Goal: Transaction & Acquisition: Purchase product/service

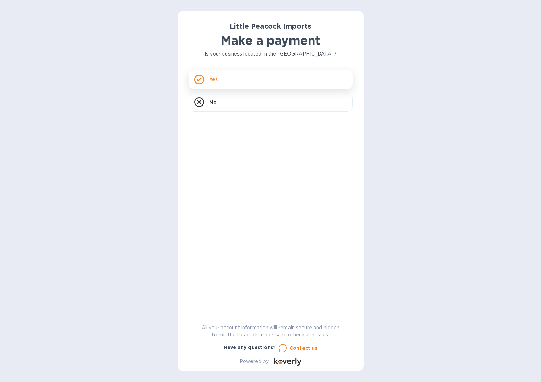
click at [242, 82] on div "Yes" at bounding box center [271, 79] width 164 height 19
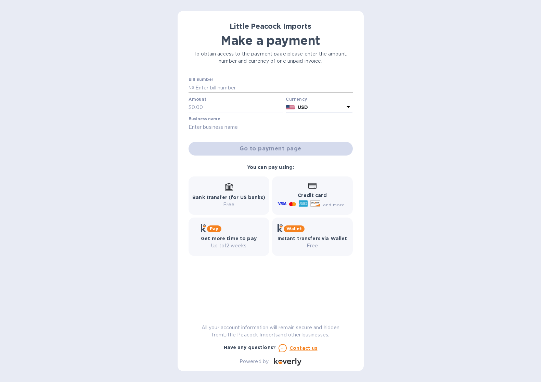
click at [226, 89] on input "text" at bounding box center [273, 87] width 159 height 10
type input "LP2507161"
click at [204, 106] on input "text" at bounding box center [238, 107] width 92 height 10
type input "856.00"
click at [206, 126] on input "text" at bounding box center [271, 127] width 164 height 10
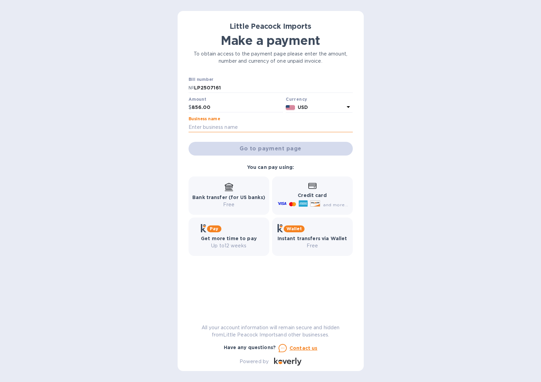
type input "W&G WINES"
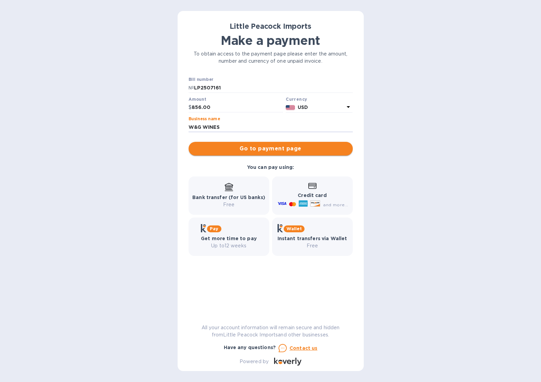
click at [251, 148] on span "Go to payment page" at bounding box center [270, 148] width 153 height 8
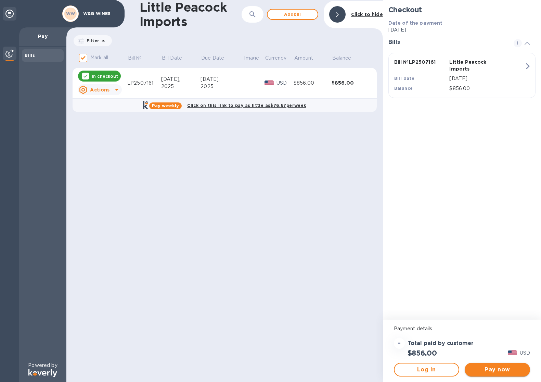
click at [500, 369] on span "Pay now" at bounding box center [497, 369] width 54 height 8
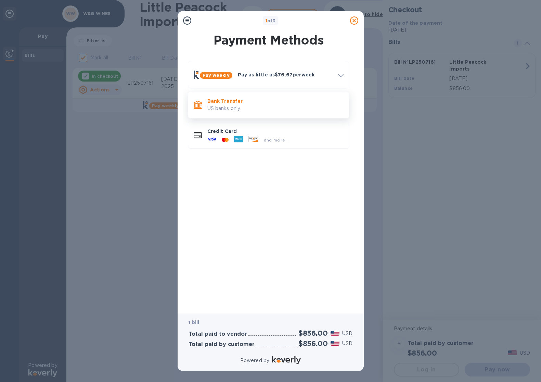
click at [225, 112] on p "US banks only." at bounding box center [275, 108] width 136 height 7
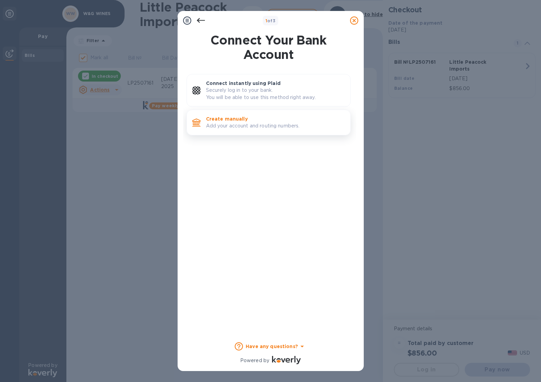
click at [233, 118] on p "Create manually" at bounding box center [275, 118] width 139 height 7
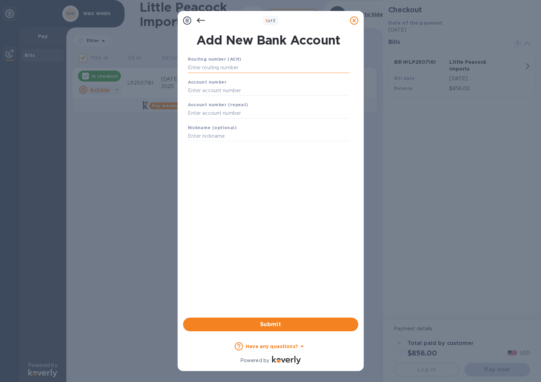
click at [238, 68] on input "text" at bounding box center [269, 68] width 162 height 10
click at [210, 90] on input "text" at bounding box center [269, 90] width 162 height 10
click at [192, 66] on input "0021000021" at bounding box center [269, 68] width 162 height 10
type input "021000021"
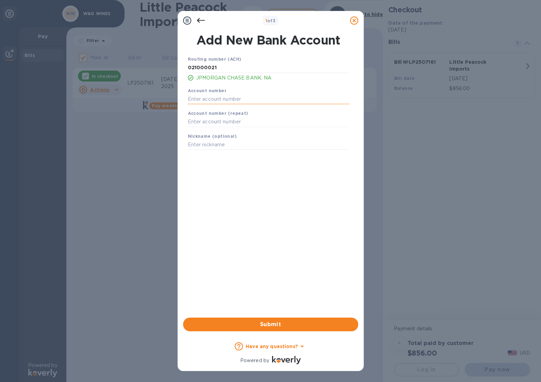
click at [216, 102] on input "text" at bounding box center [269, 99] width 162 height 10
type input "862986858"
click at [208, 122] on input "text" at bounding box center [269, 122] width 162 height 10
type input "862986858"
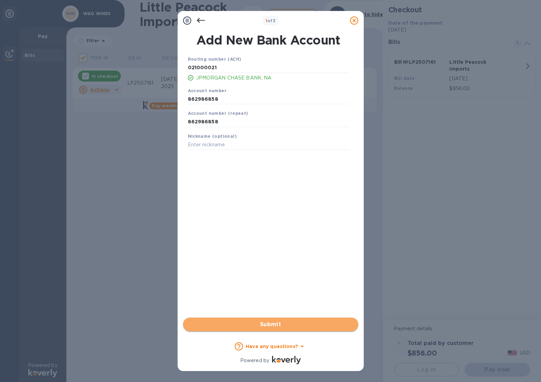
click at [275, 321] on span "Submit" at bounding box center [271, 324] width 164 height 8
